Goal: Transaction & Acquisition: Purchase product/service

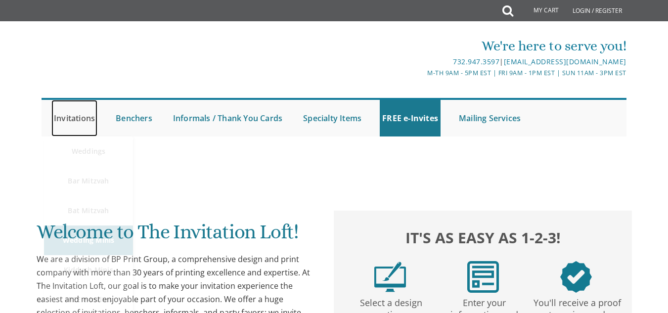
click at [72, 117] on link "Invitations" at bounding box center [74, 118] width 46 height 37
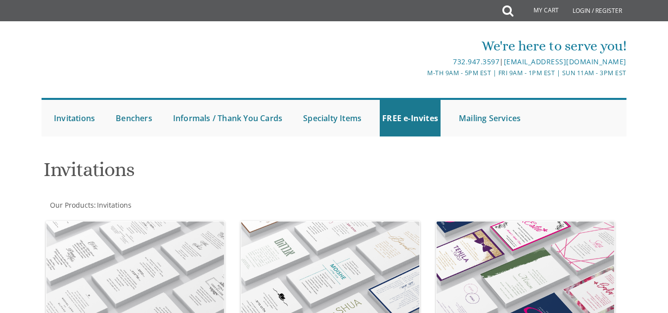
click at [81, 182] on h1 "Invitations" at bounding box center [235, 173] width 383 height 29
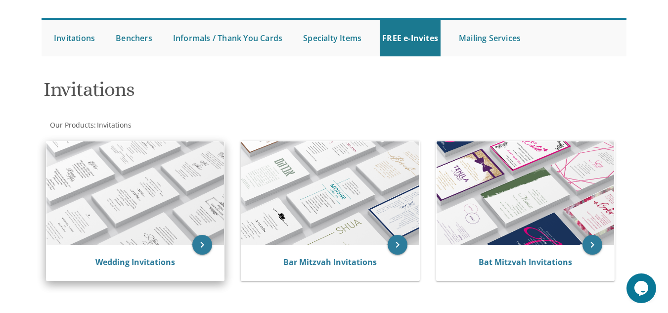
scroll to position [99, 0]
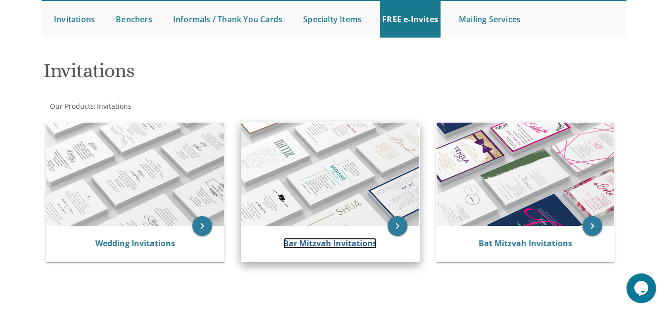
click at [326, 244] on link "Bar Mitzvah Invitations" at bounding box center [330, 243] width 94 height 11
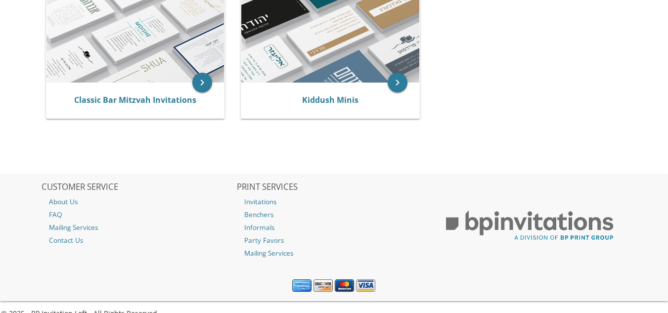
scroll to position [268, 0]
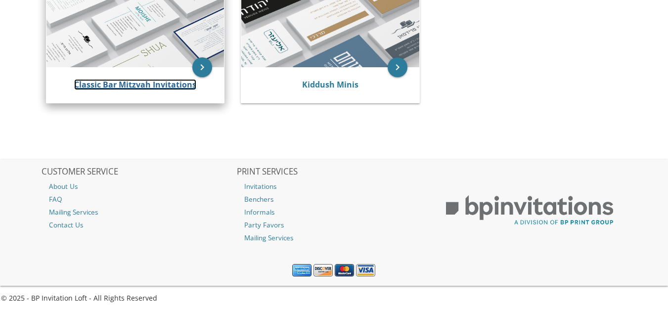
click at [168, 84] on link "Classic Bar Mitzvah Invitations" at bounding box center [135, 84] width 122 height 11
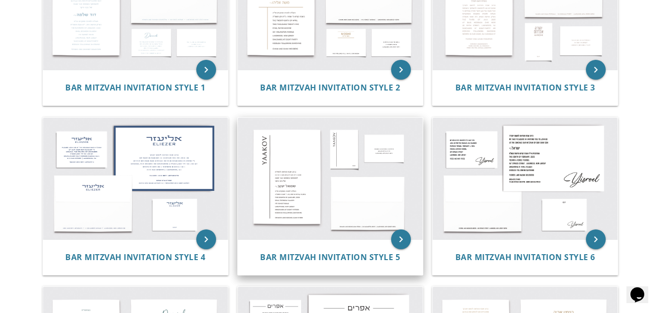
scroll to position [220, 0]
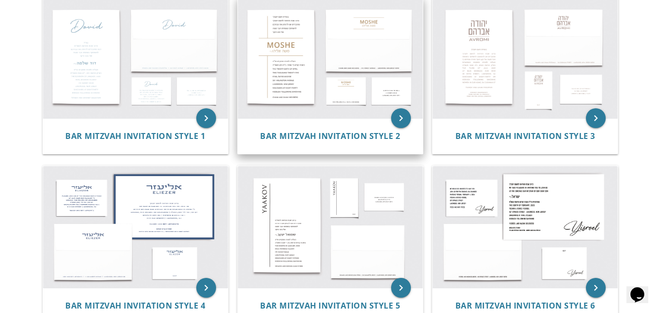
click at [352, 75] on img at bounding box center [330, 58] width 185 height 122
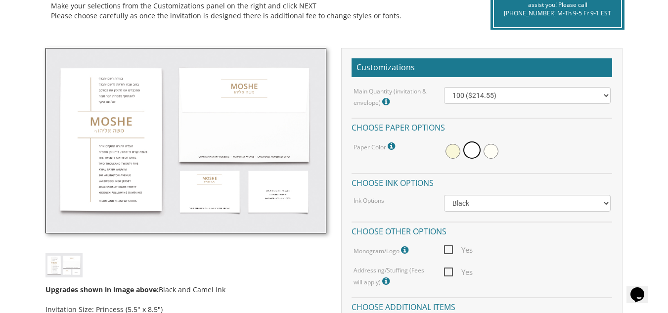
scroll to position [247, 0]
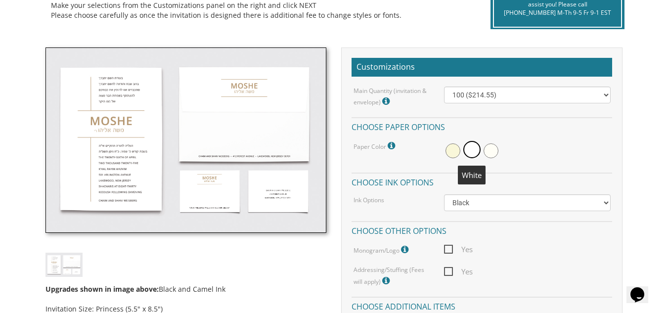
click at [471, 146] on span at bounding box center [472, 149] width 17 height 17
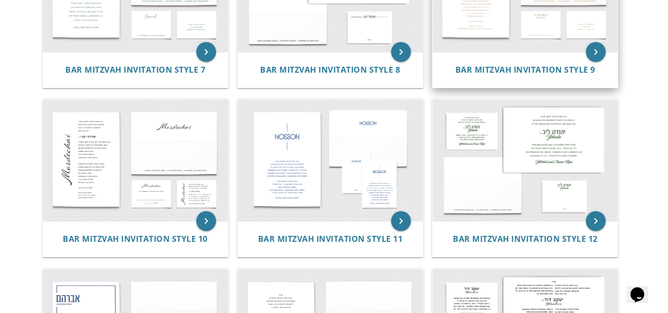
scroll to position [643, 0]
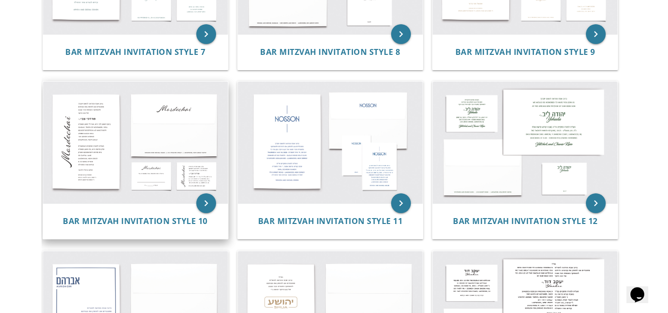
click at [115, 120] on img at bounding box center [135, 143] width 185 height 122
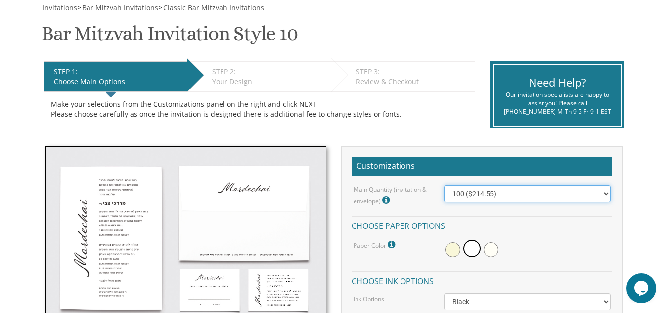
click at [606, 190] on select "100 ($214.55) 200 ($254.60) 300 ($294.25) 400 ($333.55) 500 ($373.90) 600 ($413…" at bounding box center [527, 194] width 166 height 17
select select "200"
click at [444, 186] on select "100 ($214.55) 200 ($254.60) 300 ($294.25) 400 ($333.55) 500 ($373.90) 600 ($413…" at bounding box center [527, 194] width 166 height 17
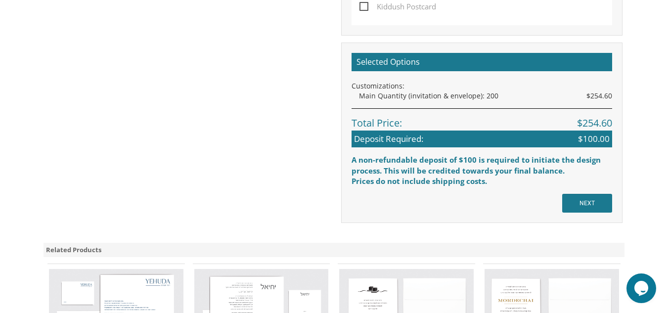
scroll to position [693, 0]
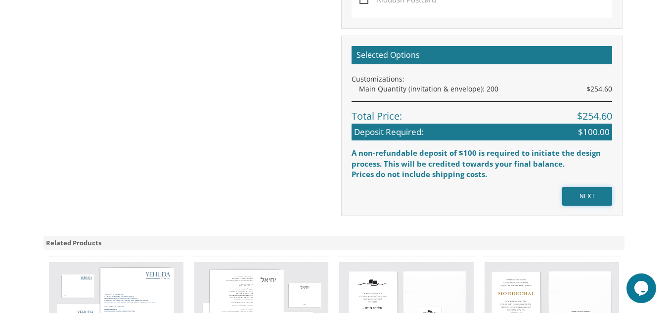
click at [583, 192] on input "NEXT" at bounding box center [588, 196] width 50 height 19
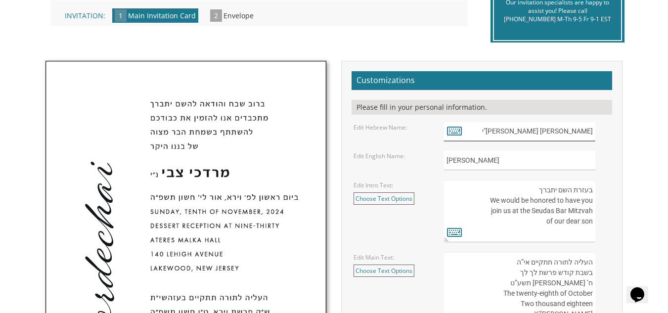
click at [566, 135] on input "מרדכי צבי נ"י" at bounding box center [519, 131] width 151 height 19
drag, startPoint x: 563, startPoint y: 131, endPoint x: 597, endPoint y: 131, distance: 33.6
click at [597, 131] on div "מרדכי צבי נ"י" at bounding box center [527, 131] width 166 height 19
type input "נ"י"
click at [458, 131] on icon at bounding box center [454, 131] width 15 height 14
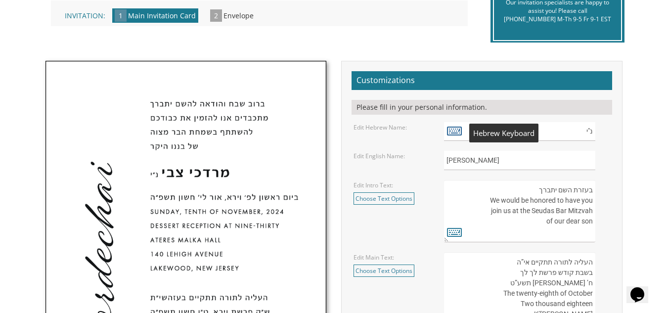
type textarea "נ"י"
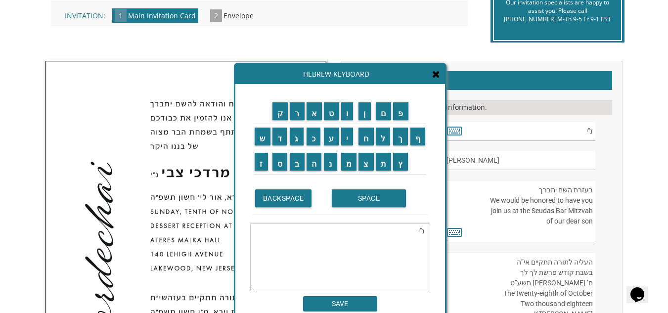
click at [438, 81] on div "Hebrew Keyboard" at bounding box center [341, 74] width 210 height 20
click at [438, 77] on icon at bounding box center [436, 74] width 8 height 10
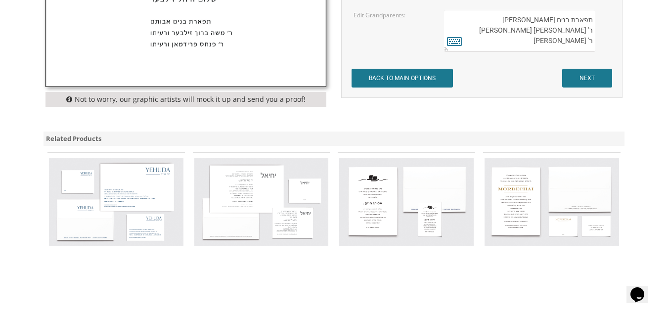
scroll to position [693, 0]
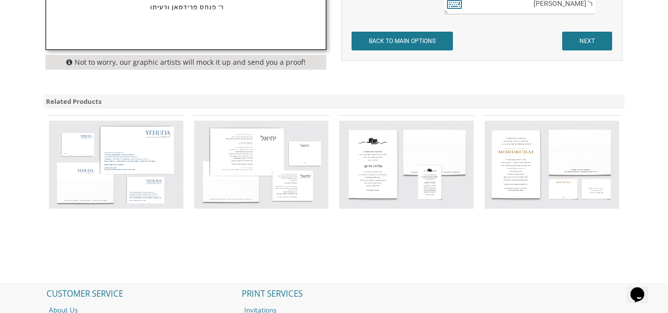
click at [135, 149] on img at bounding box center [116, 165] width 135 height 89
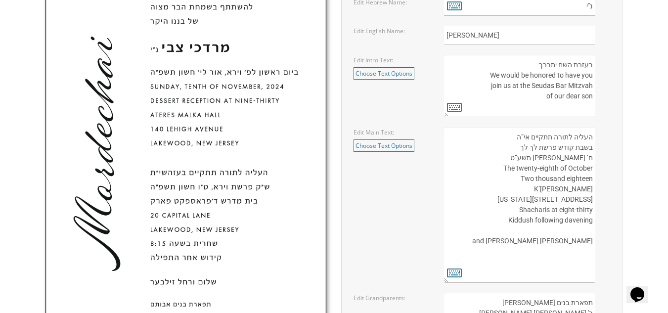
scroll to position [346, 0]
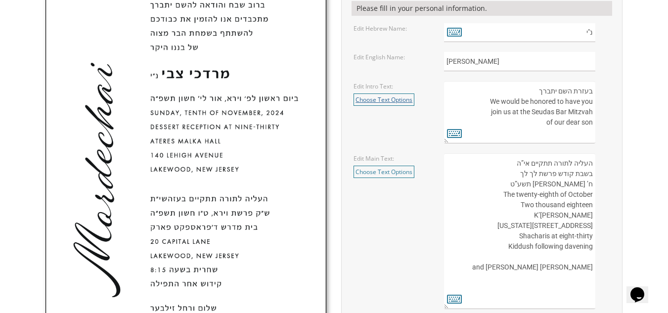
click at [391, 99] on link "Choose Text Options" at bounding box center [384, 100] width 61 height 12
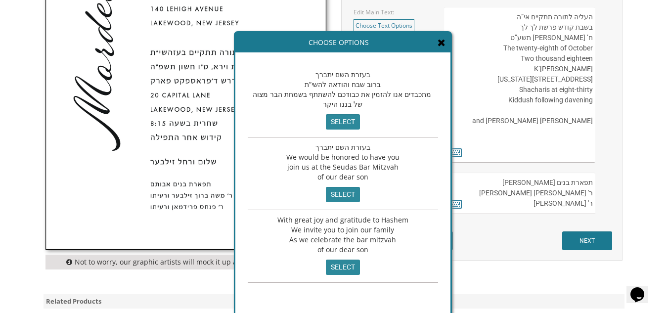
scroll to position [495, 0]
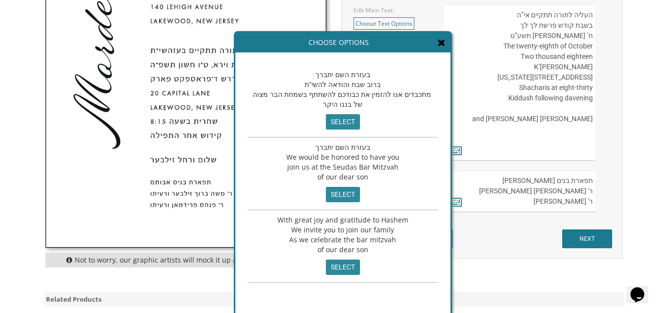
click at [438, 38] on icon at bounding box center [442, 43] width 8 height 10
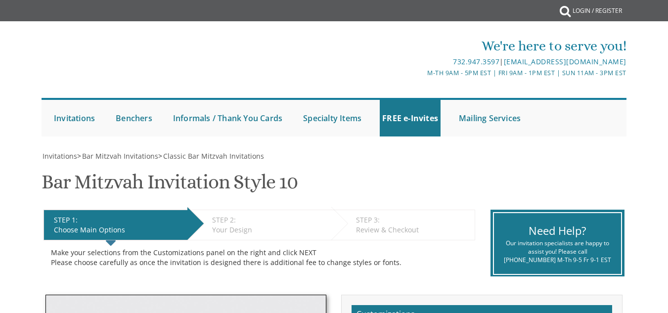
select select "200"
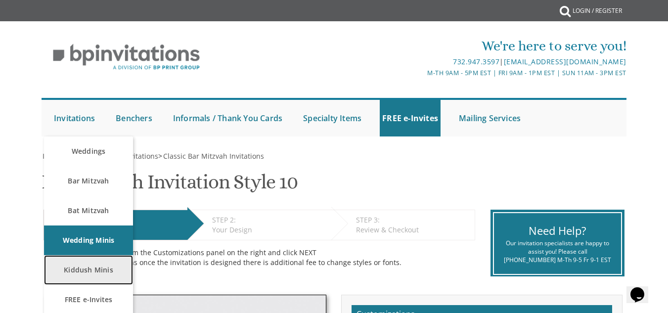
click at [87, 267] on link "Kiddush Minis" at bounding box center [88, 270] width 89 height 30
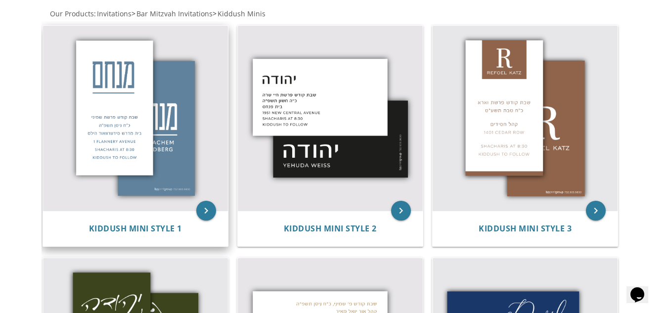
scroll to position [148, 0]
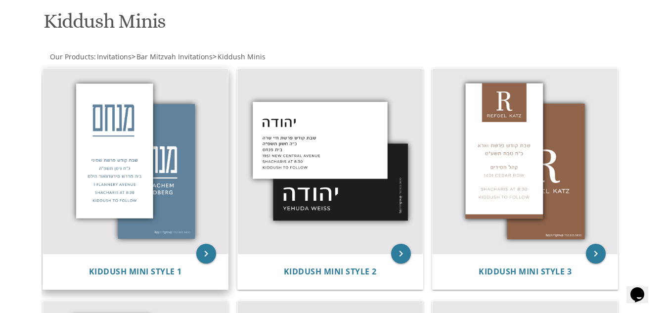
click at [130, 175] on img at bounding box center [135, 161] width 185 height 185
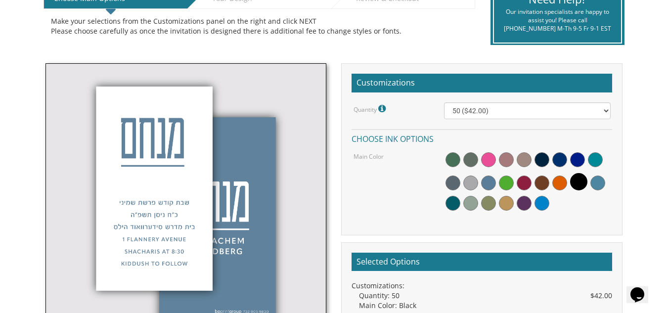
scroll to position [247, 0]
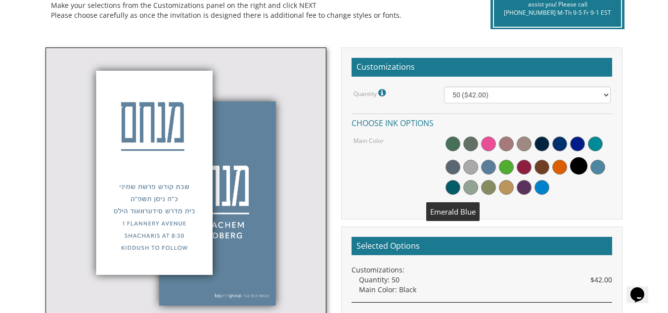
click at [450, 188] on span at bounding box center [453, 187] width 15 height 15
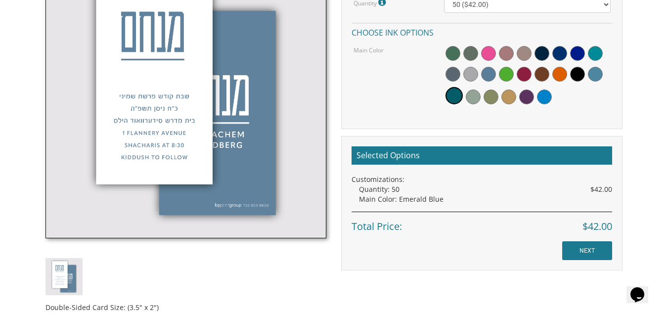
scroll to position [346, 0]
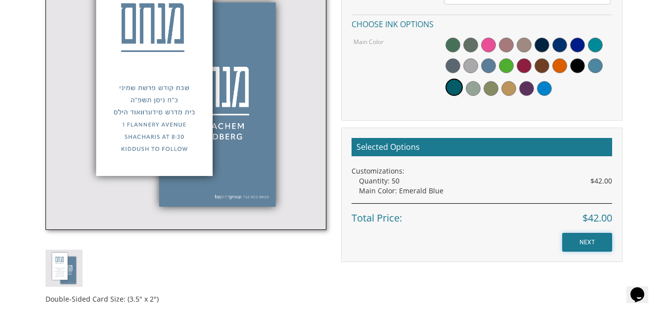
click at [585, 244] on input "NEXT" at bounding box center [588, 242] width 50 height 19
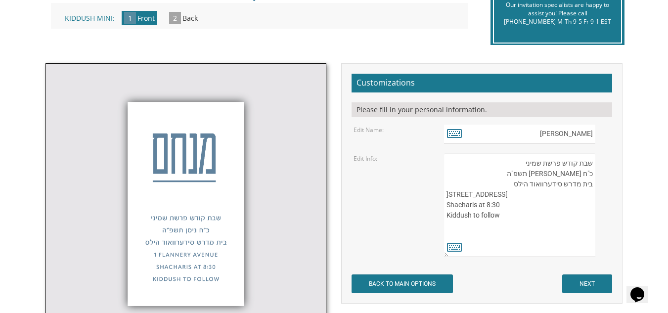
scroll to position [247, 0]
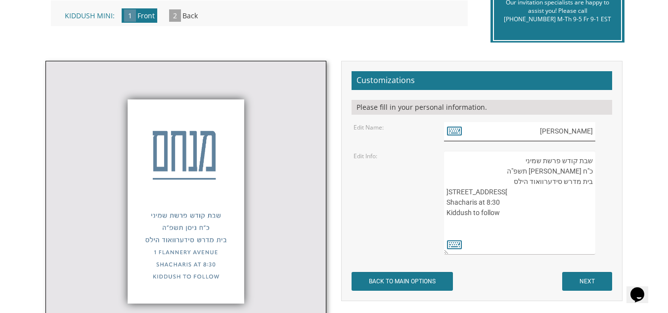
drag, startPoint x: 575, startPoint y: 133, endPoint x: 596, endPoint y: 132, distance: 20.3
click at [596, 132] on input "מנחם" at bounding box center [519, 131] width 151 height 19
click at [457, 133] on icon at bounding box center [454, 131] width 15 height 14
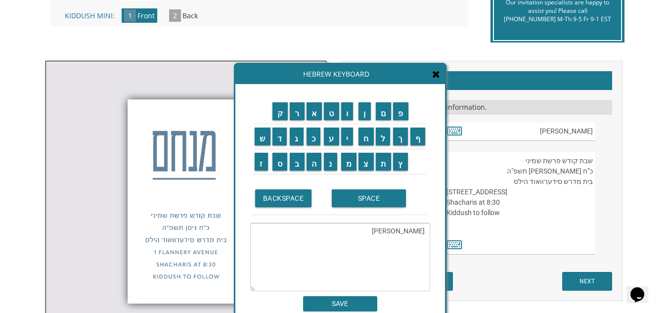
click at [349, 145] on td "י" at bounding box center [349, 136] width 18 height 25
click at [350, 115] on input "ו" at bounding box center [347, 111] width 12 height 18
click at [328, 164] on input "נ" at bounding box center [330, 162] width 13 height 18
click at [349, 135] on input "י" at bounding box center [347, 137] width 12 height 18
drag, startPoint x: 407, startPoint y: 232, endPoint x: 433, endPoint y: 231, distance: 26.7
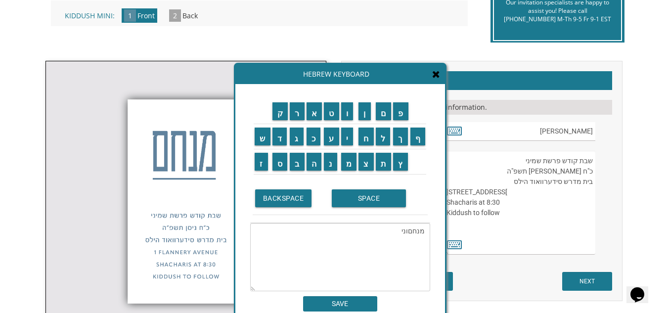
click at [433, 231] on div "ק ר א ט ו ן ם פ ש ד ג כ ע י ח ל" at bounding box center [341, 205] width 210 height 242
click at [347, 121] on td "ו" at bounding box center [349, 111] width 18 height 25
click at [425, 232] on textarea "ני" at bounding box center [340, 257] width 180 height 68
click at [351, 116] on input "ו" at bounding box center [347, 111] width 12 height 18
click at [425, 231] on textarea "וני" at bounding box center [340, 257] width 180 height 68
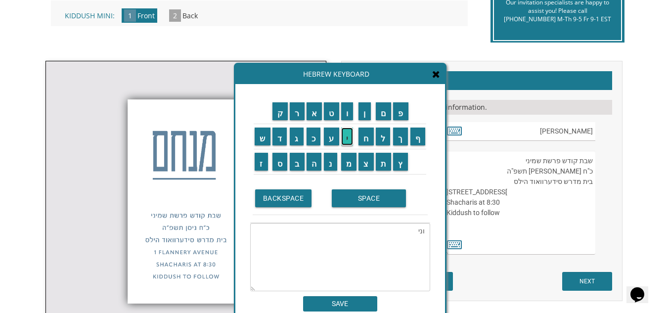
click at [349, 136] on input "י" at bounding box center [347, 137] width 12 height 18
type textarea "יוני"
click at [340, 302] on input "SAVE" at bounding box center [340, 303] width 74 height 15
type input "יוני"
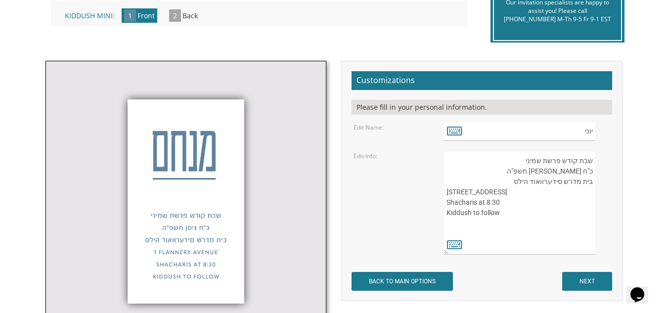
click at [532, 168] on textarea "שבת קודש פרשת שמיני כ"ח ניסן תשפ"ה בית מדרש סידערוואוד הילס 1 Flannery Avenue S…" at bounding box center [519, 203] width 151 height 104
click at [455, 242] on icon at bounding box center [454, 244] width 15 height 14
type textarea "שבת קודש פרשת שמיני כ"ח ניסן תשפ"ה בית מדרש סידערוואוד הילס 1 Flannery Avenue S…"
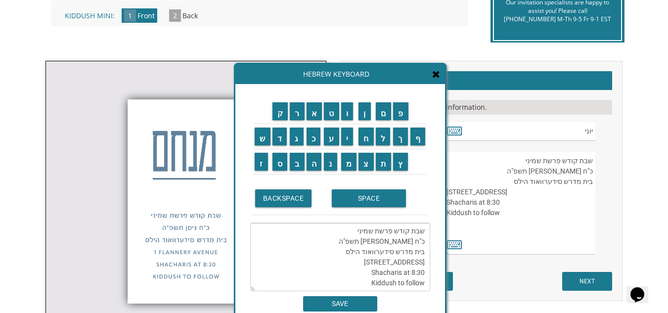
scroll to position [31, 0]
click at [436, 73] on icon at bounding box center [436, 74] width 8 height 10
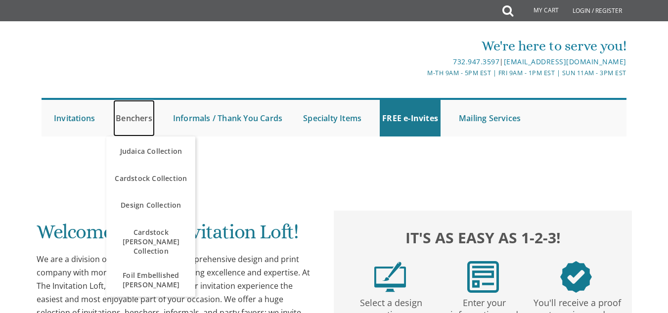
click at [136, 117] on link "Benchers" at bounding box center [134, 118] width 42 height 37
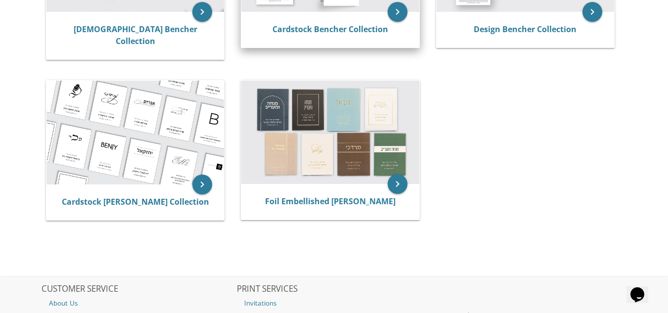
scroll to position [346, 0]
